Goal: Task Accomplishment & Management: Manage account settings

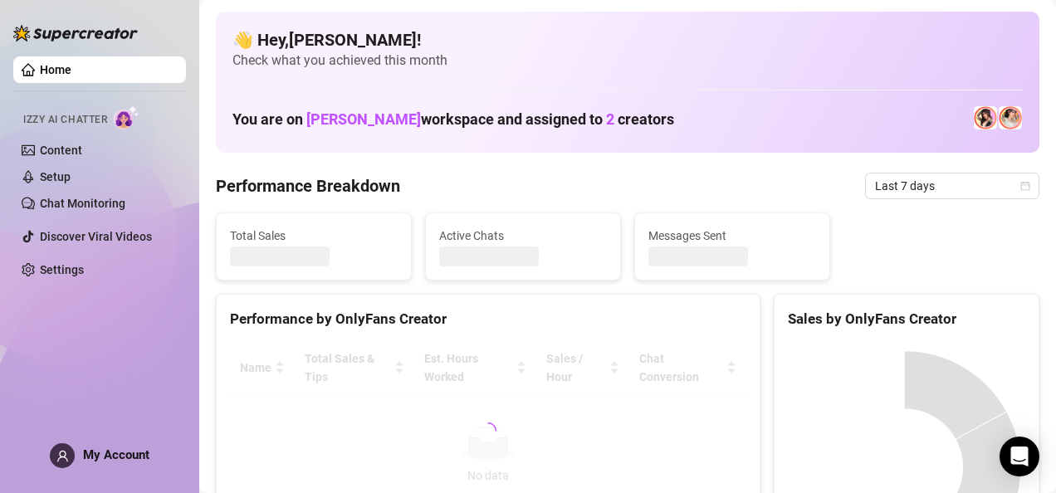
click at [68, 464] on span at bounding box center [62, 455] width 25 height 25
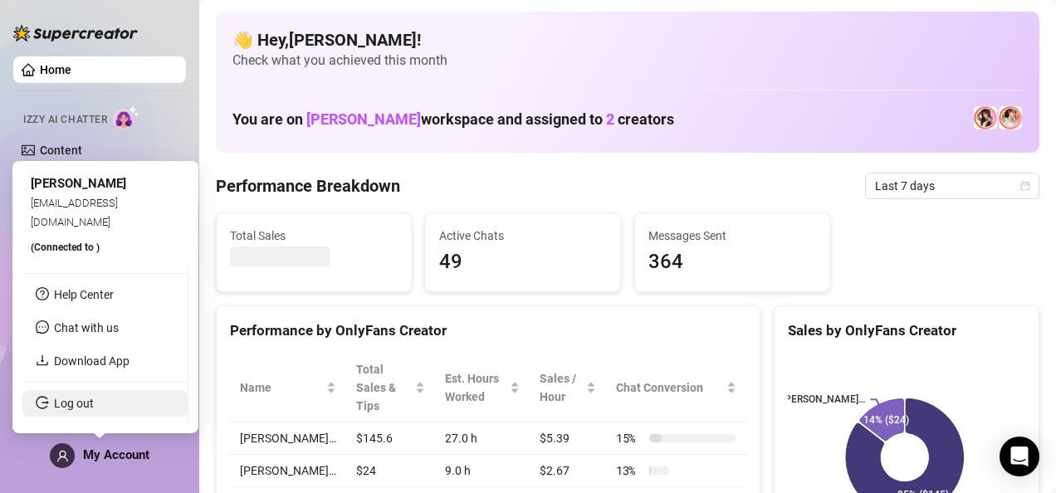
click at [76, 408] on link "Log out" at bounding box center [74, 403] width 40 height 13
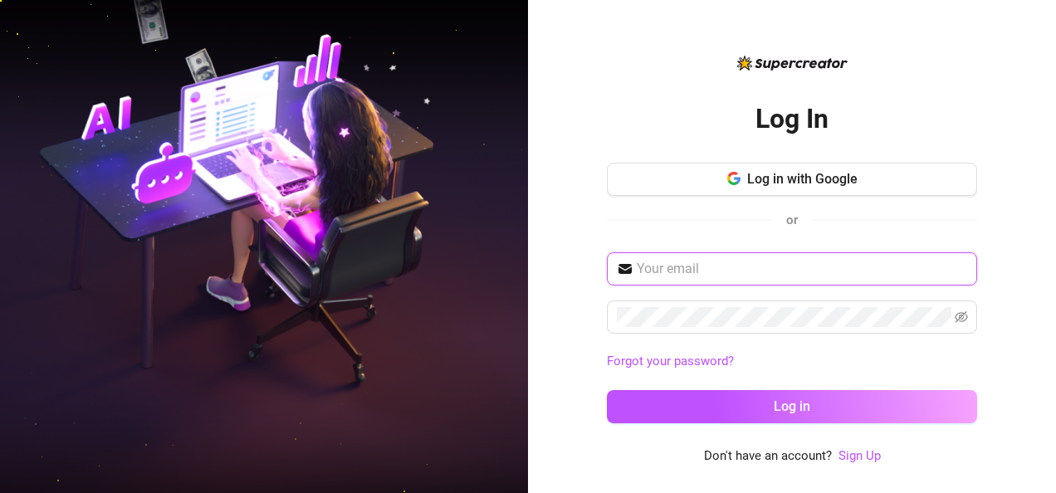
click at [732, 267] on input "text" at bounding box center [802, 269] width 330 height 20
type input "[EMAIL_ADDRESS][DOMAIN_NAME]"
click at [1028, 100] on div "Log In Log in with Google or [EMAIL_ADDRESS][DOMAIN_NAME] Forgot your password?…" at bounding box center [792, 246] width 528 height 493
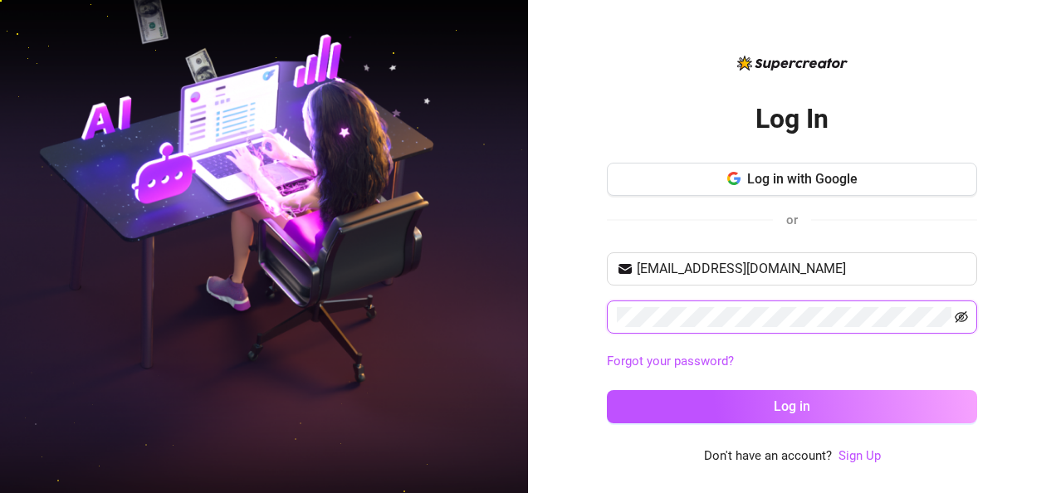
click at [958, 317] on icon "eye-invisible" at bounding box center [961, 316] width 13 height 13
click at [974, 328] on span at bounding box center [792, 316] width 370 height 33
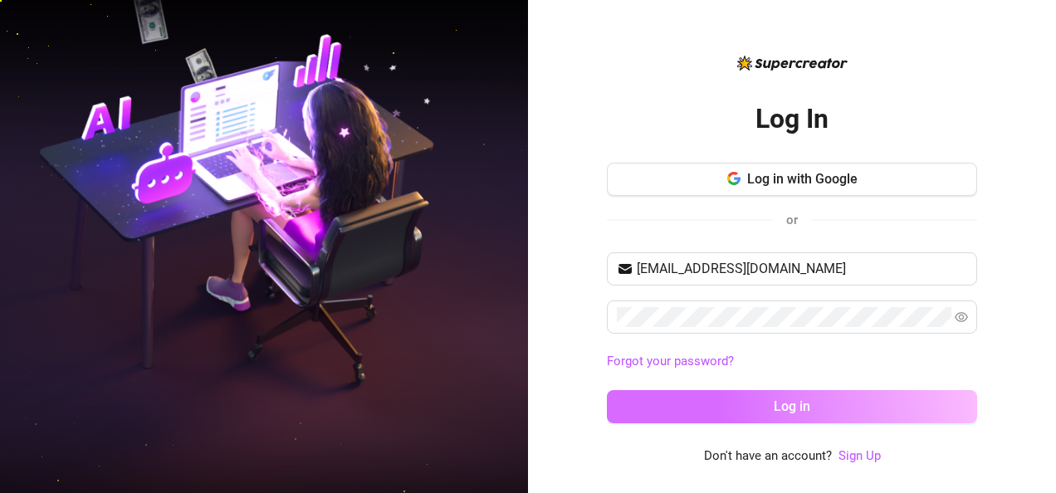
click at [839, 398] on button "Log in" at bounding box center [792, 406] width 370 height 33
